Goal: Information Seeking & Learning: Learn about a topic

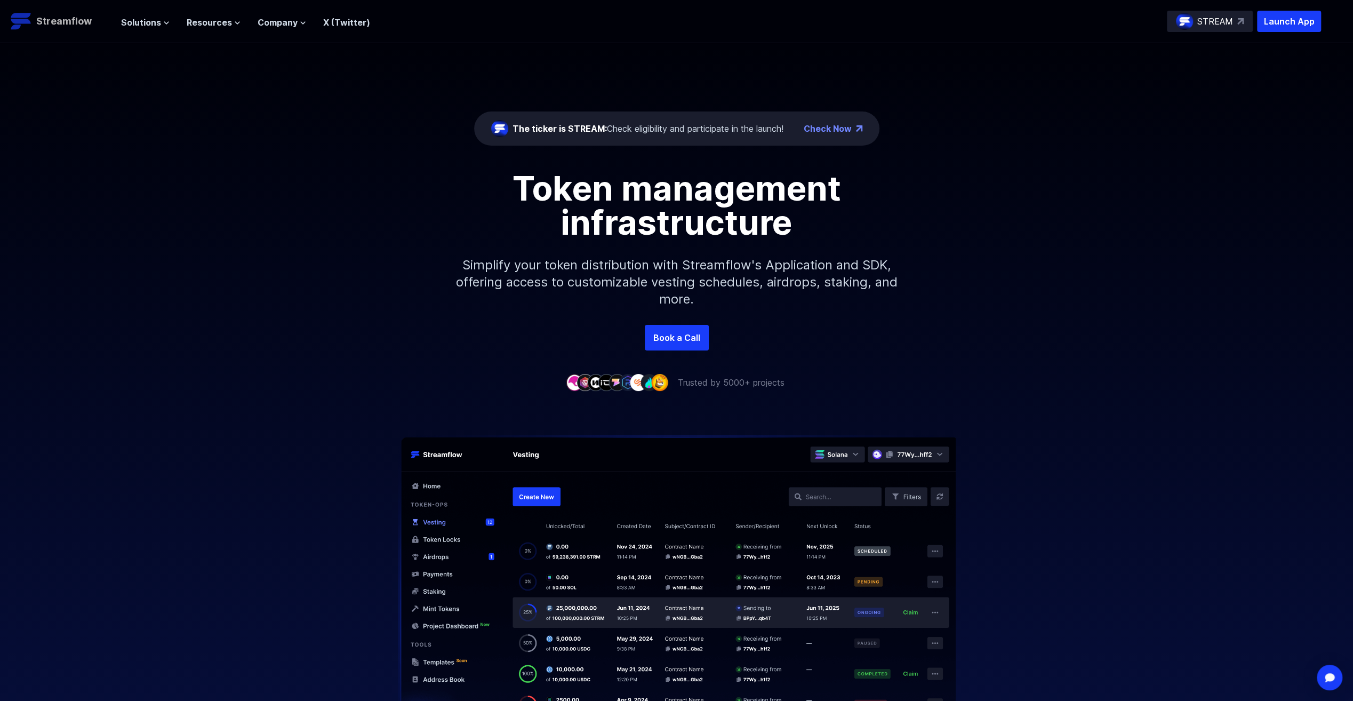
click at [52, 20] on p "Streamflow" at bounding box center [63, 21] width 55 height 15
click at [118, 15] on header "Streamflow Launch App STREAM Solutions Overview Streamflow features an all-in-o…" at bounding box center [676, 21] width 1353 height 43
click at [126, 17] on span "Solutions" at bounding box center [141, 22] width 40 height 13
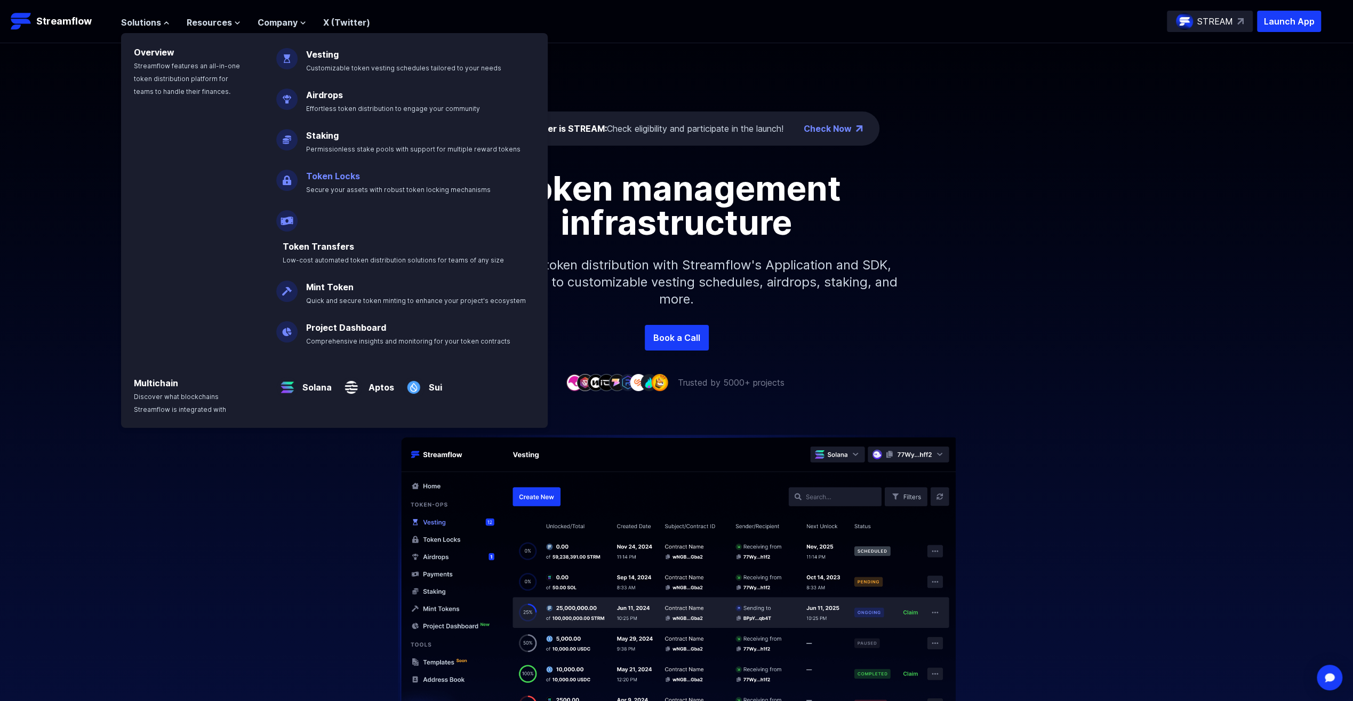
click at [363, 187] on span "Secure your assets with robust token locking mechanisms" at bounding box center [398, 190] width 185 height 8
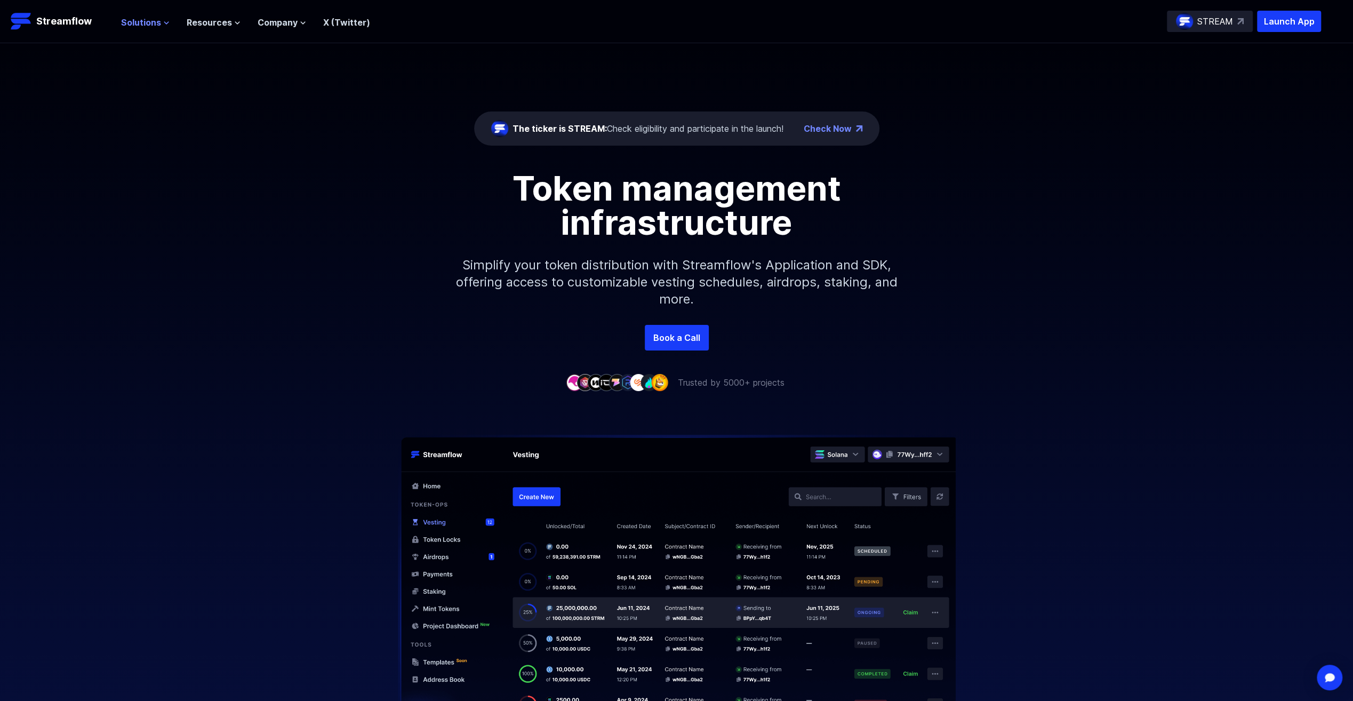
click at [159, 19] on span "Solutions" at bounding box center [141, 22] width 40 height 13
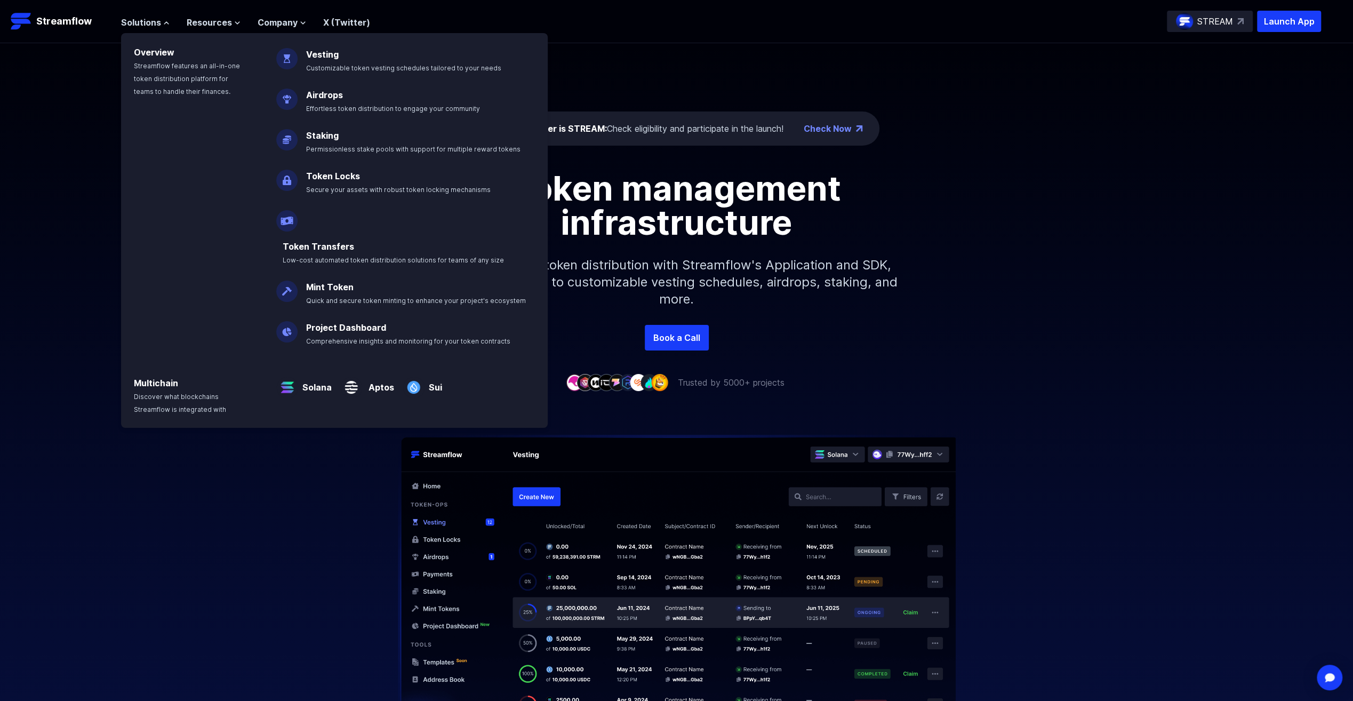
click at [285, 180] on img at bounding box center [286, 176] width 21 height 30
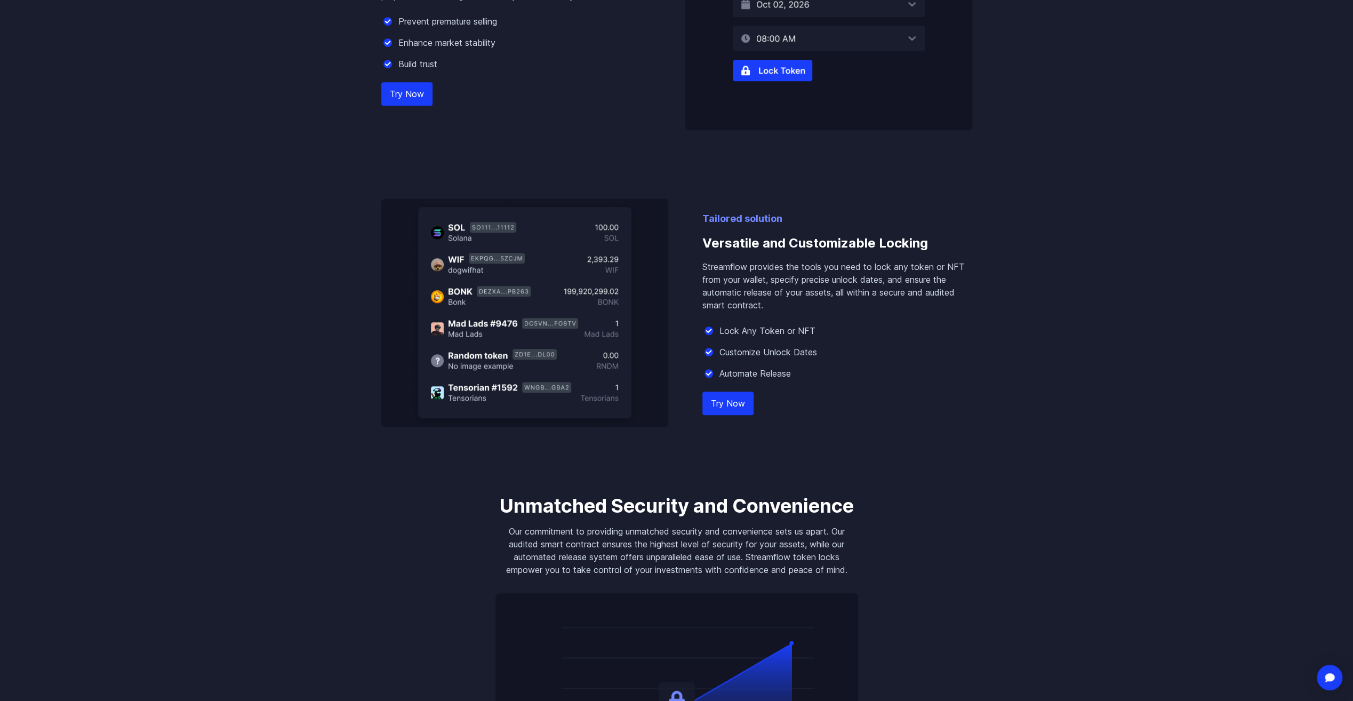
scroll to position [640, 0]
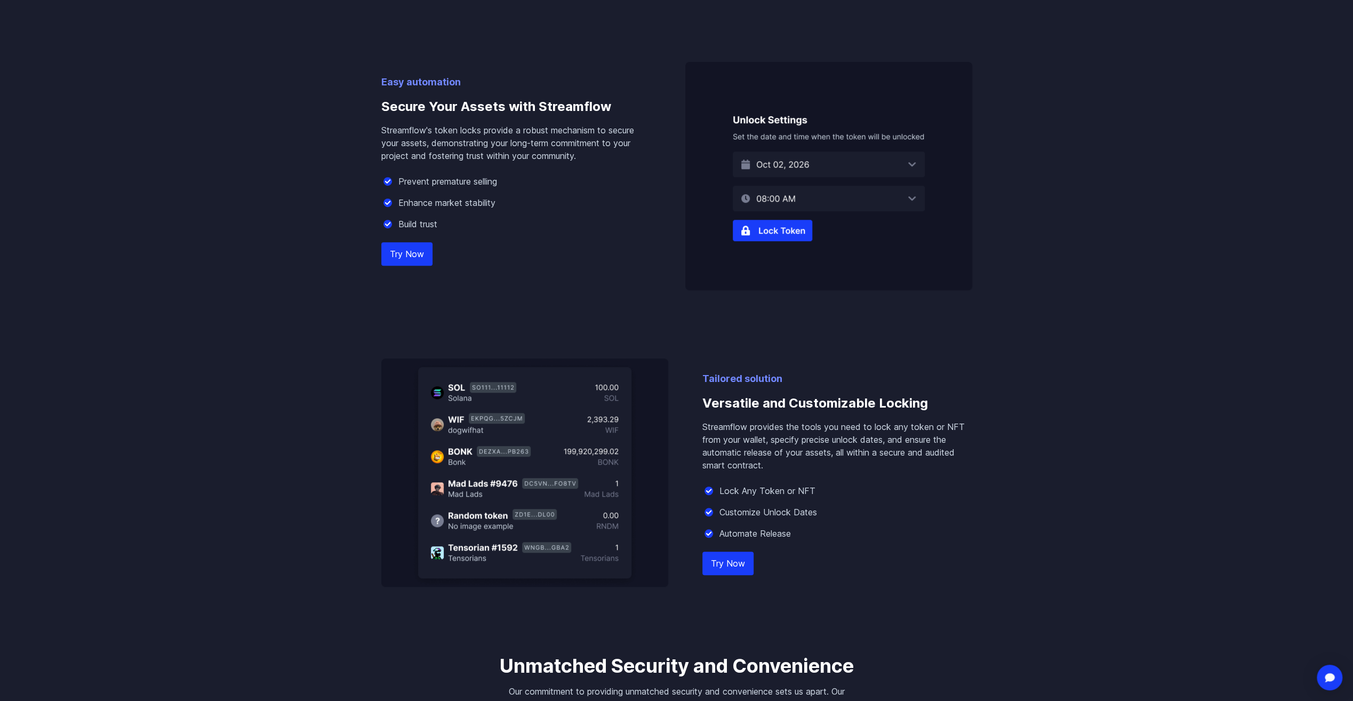
click at [406, 252] on link "Try Now" at bounding box center [406, 253] width 51 height 23
